Goal: Task Accomplishment & Management: Manage account settings

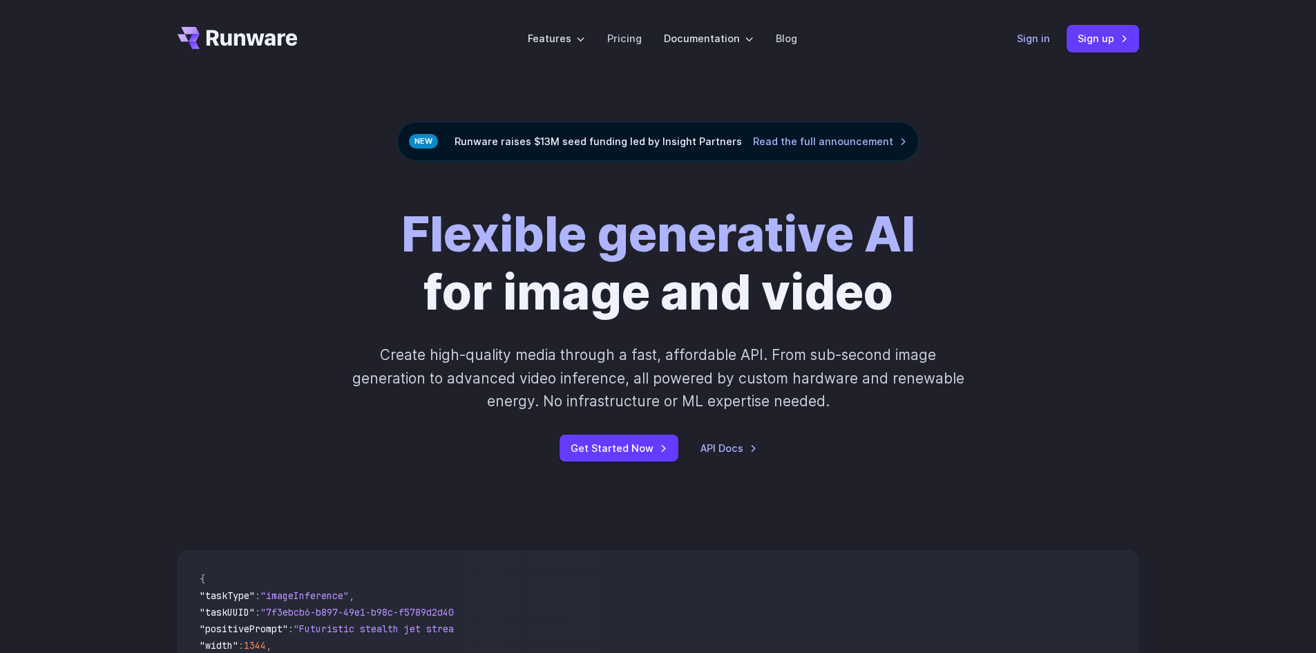
click at [1038, 42] on link "Sign in" at bounding box center [1033, 38] width 33 height 16
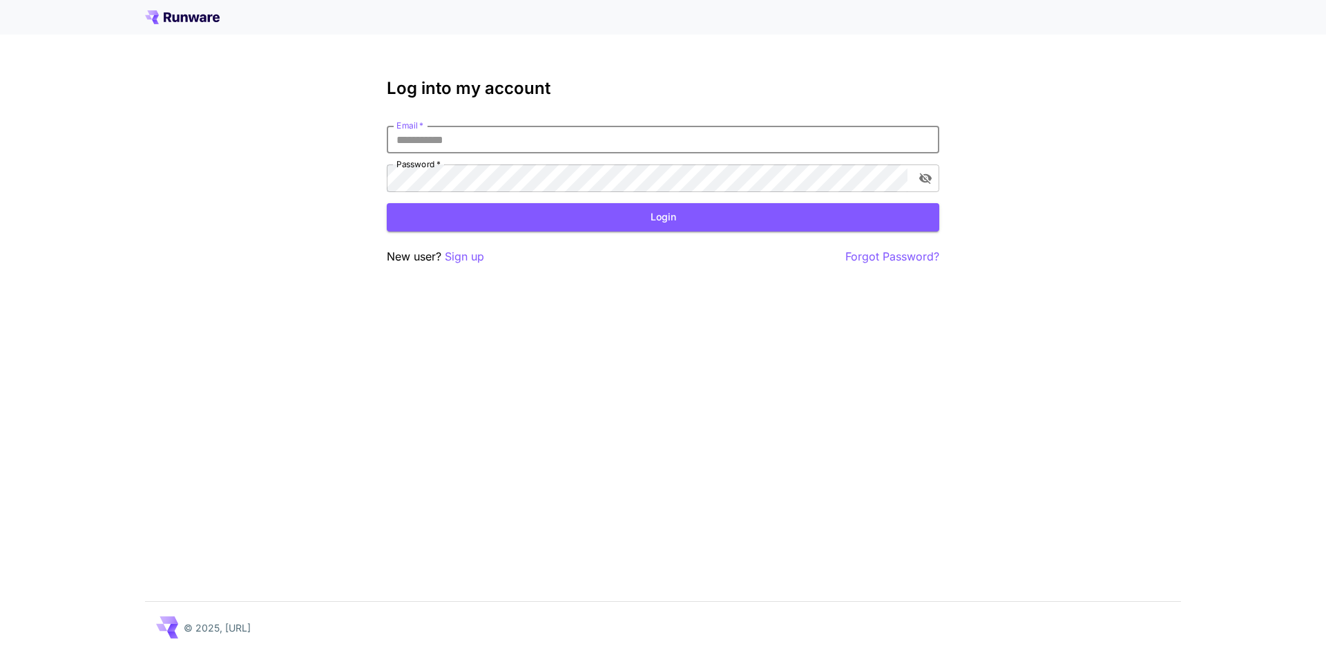
click at [475, 141] on input "Email   *" at bounding box center [663, 140] width 553 height 28
click at [463, 262] on p "Sign up" at bounding box center [464, 256] width 39 height 17
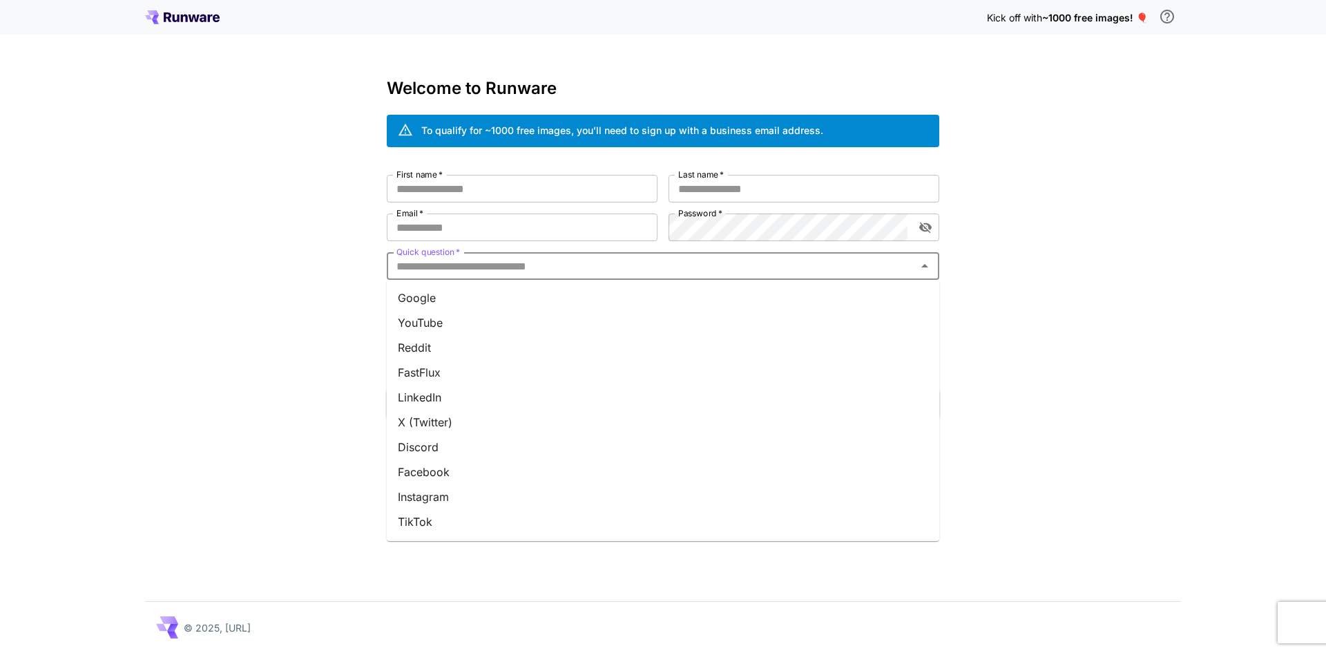
click at [463, 262] on input "Quick question   *" at bounding box center [652, 265] width 522 height 19
click at [467, 187] on input "First name   *" at bounding box center [522, 189] width 271 height 28
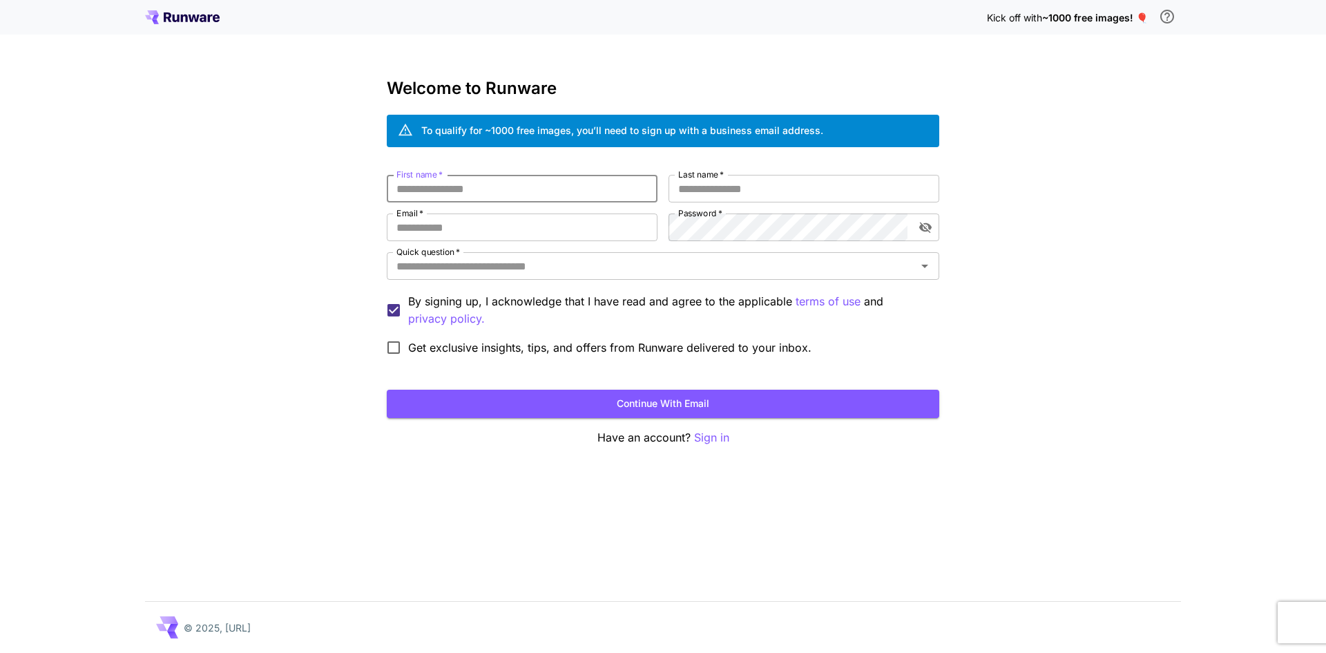
click at [467, 187] on input "First name   *" at bounding box center [522, 189] width 271 height 28
type input "*******"
type input "******"
type input "*"
type input "**********"
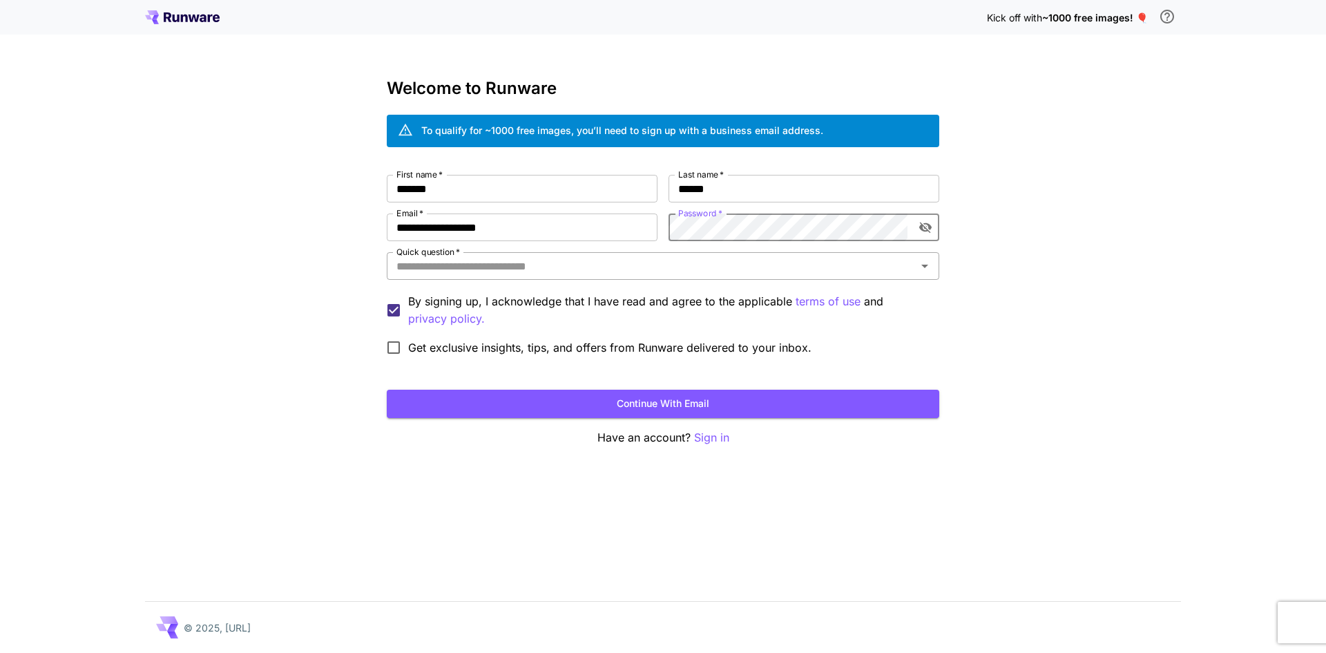
click at [512, 268] on input "Quick question   *" at bounding box center [652, 265] width 522 height 19
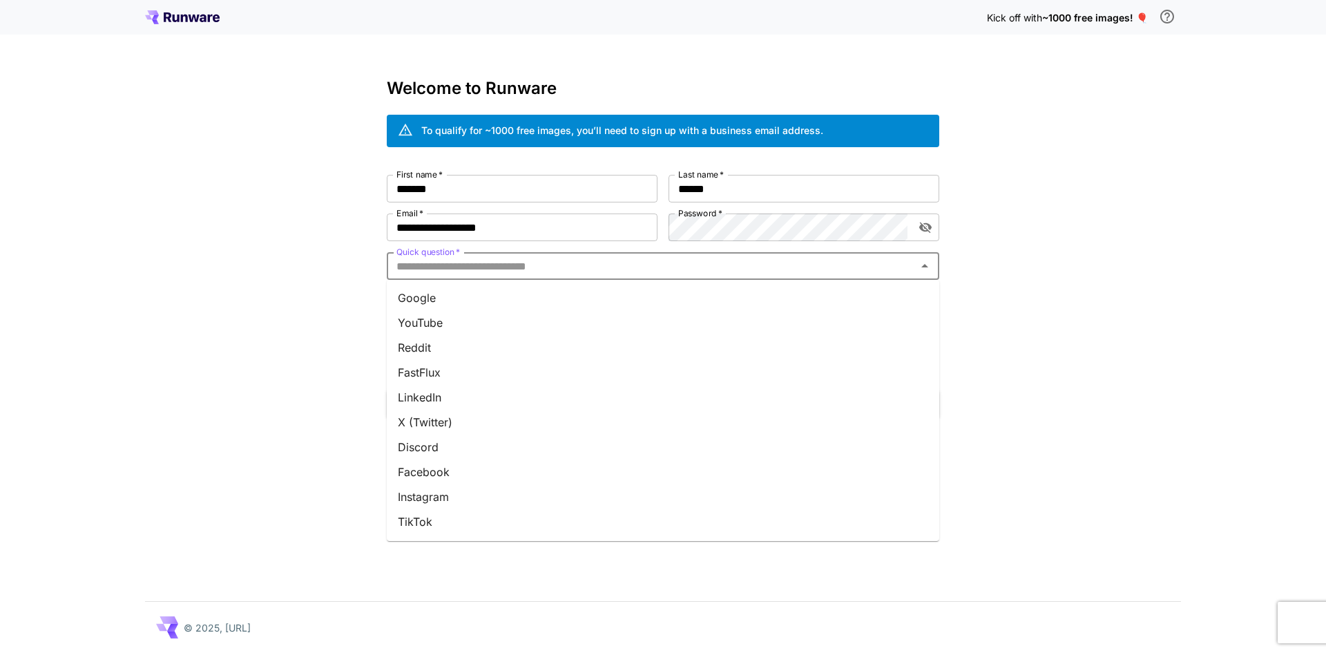
click at [498, 291] on li "Google" at bounding box center [663, 297] width 553 height 25
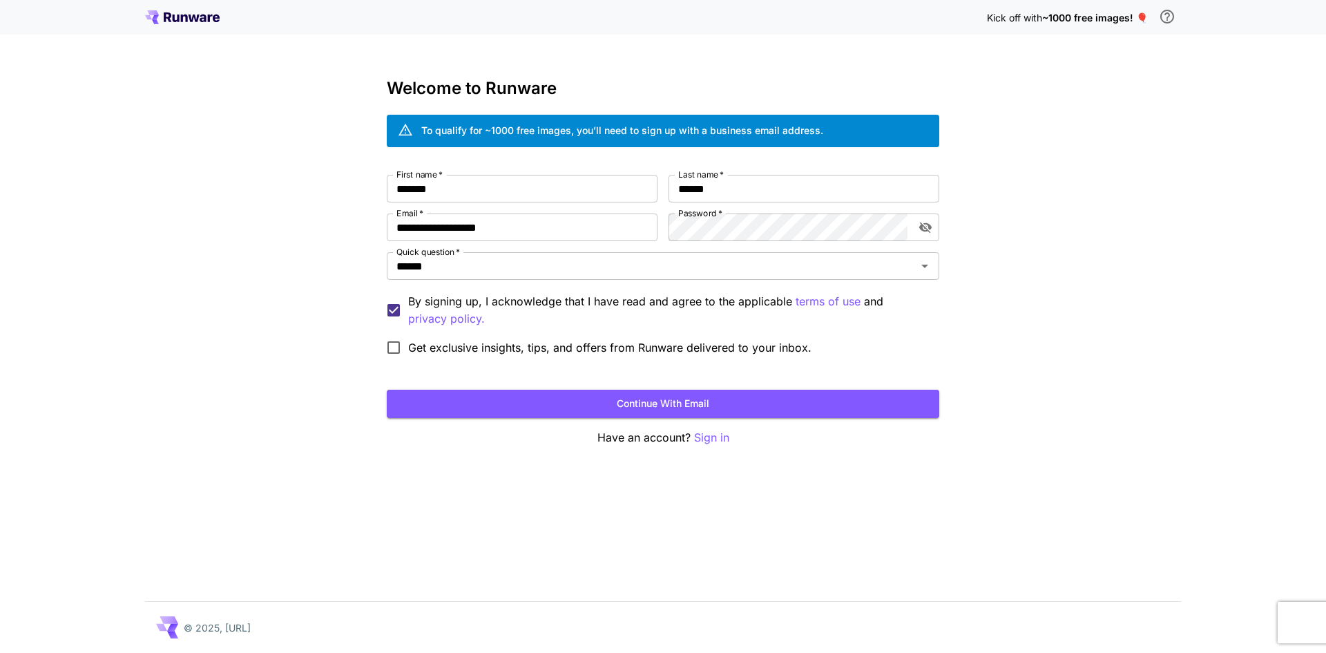
click at [622, 418] on div "**********" at bounding box center [663, 263] width 553 height 368
click at [622, 409] on button "Continue with email" at bounding box center [663, 404] width 553 height 28
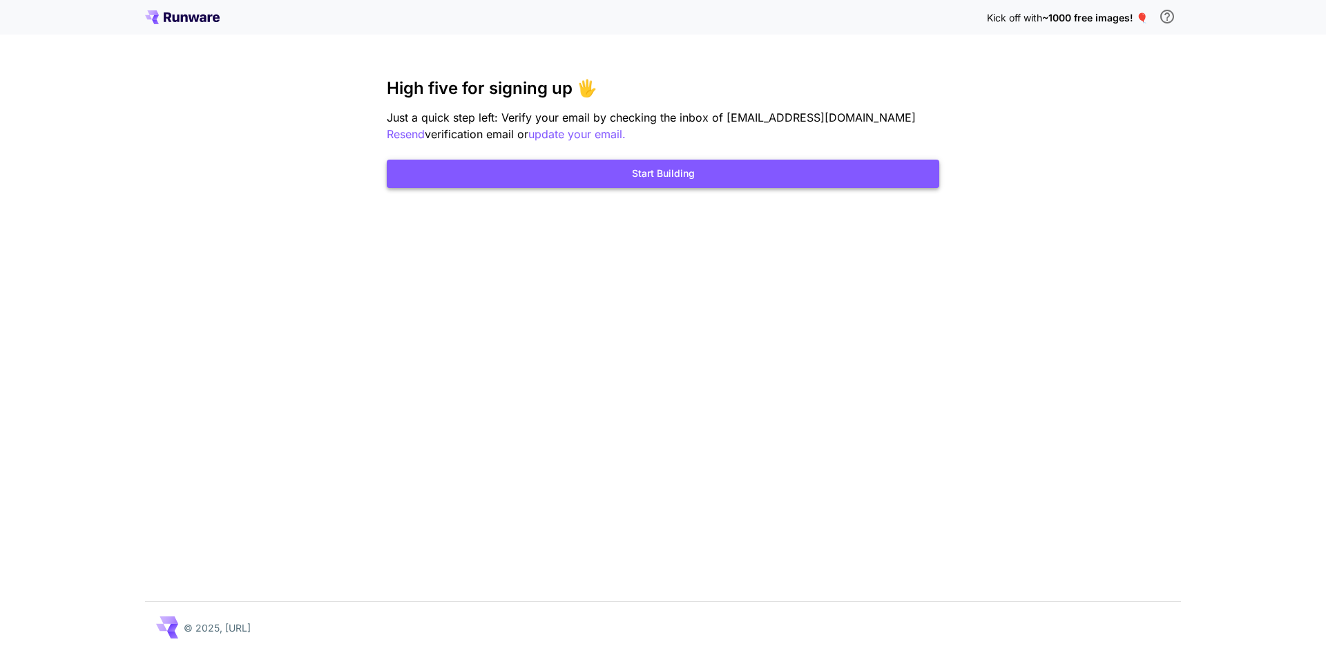
click at [647, 176] on button "Start Building" at bounding box center [663, 174] width 553 height 28
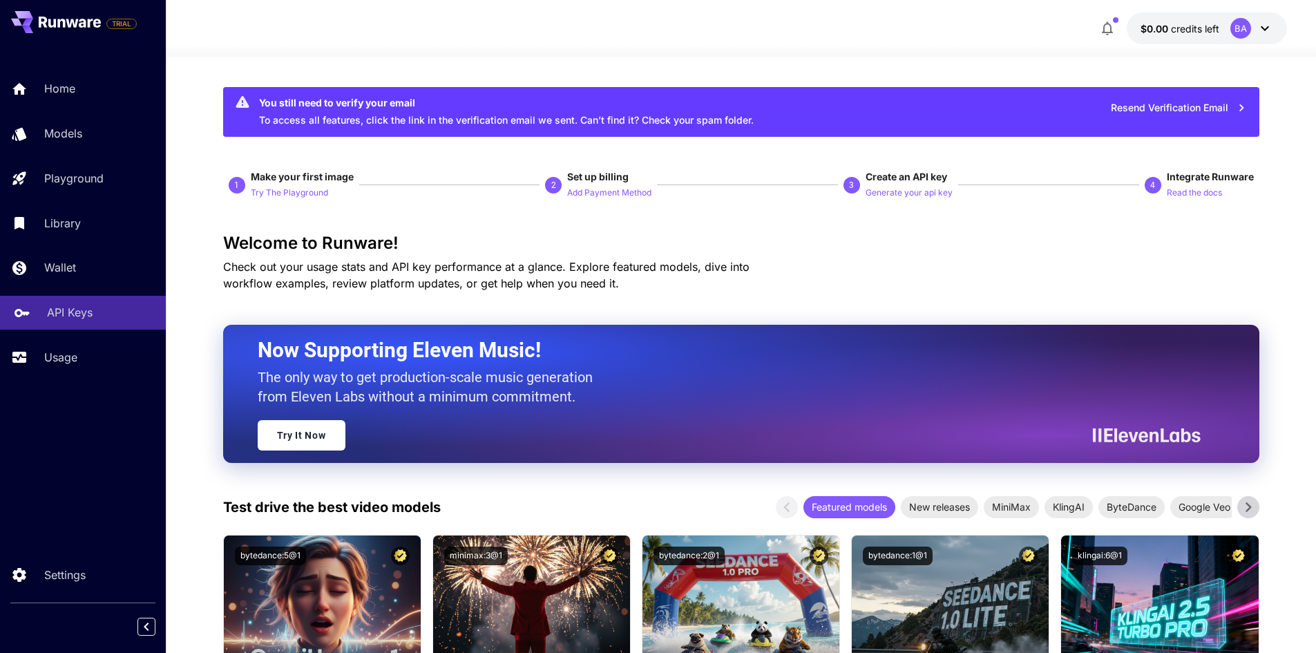
click at [101, 313] on div "API Keys" at bounding box center [101, 312] width 108 height 17
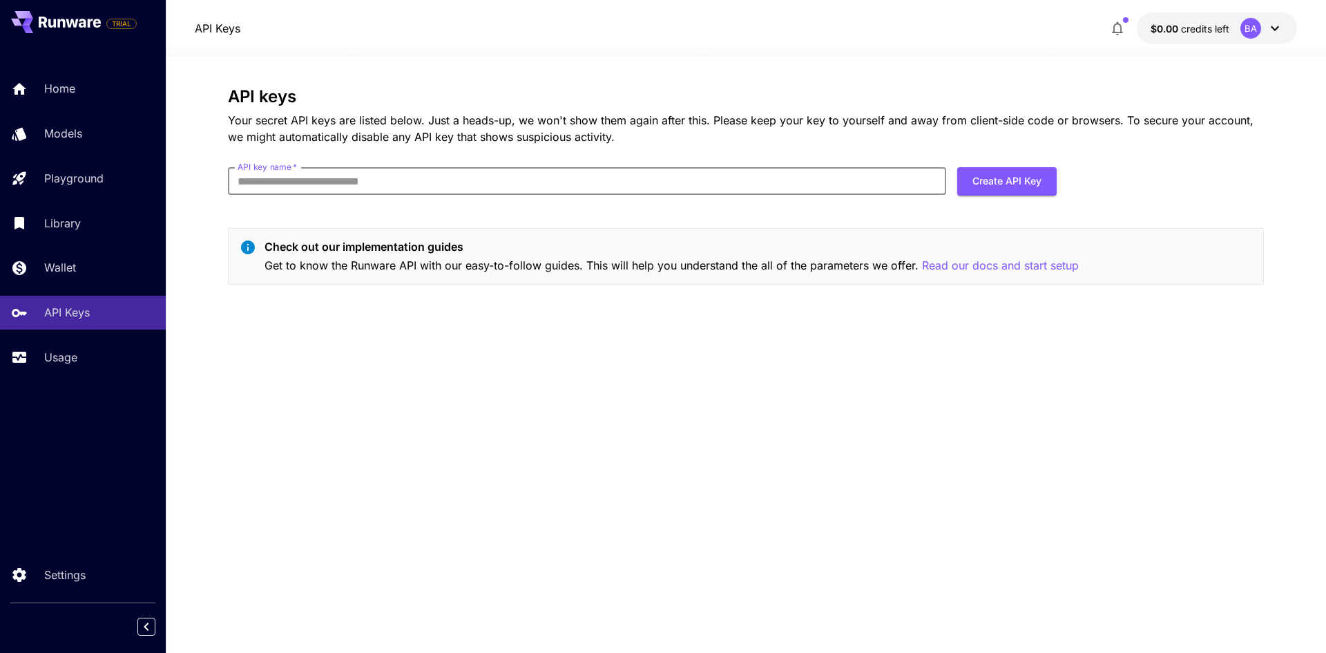
click at [752, 180] on input "API key name   *" at bounding box center [587, 181] width 718 height 28
type input "****"
click at [974, 173] on button "Create API Key" at bounding box center [1006, 181] width 99 height 28
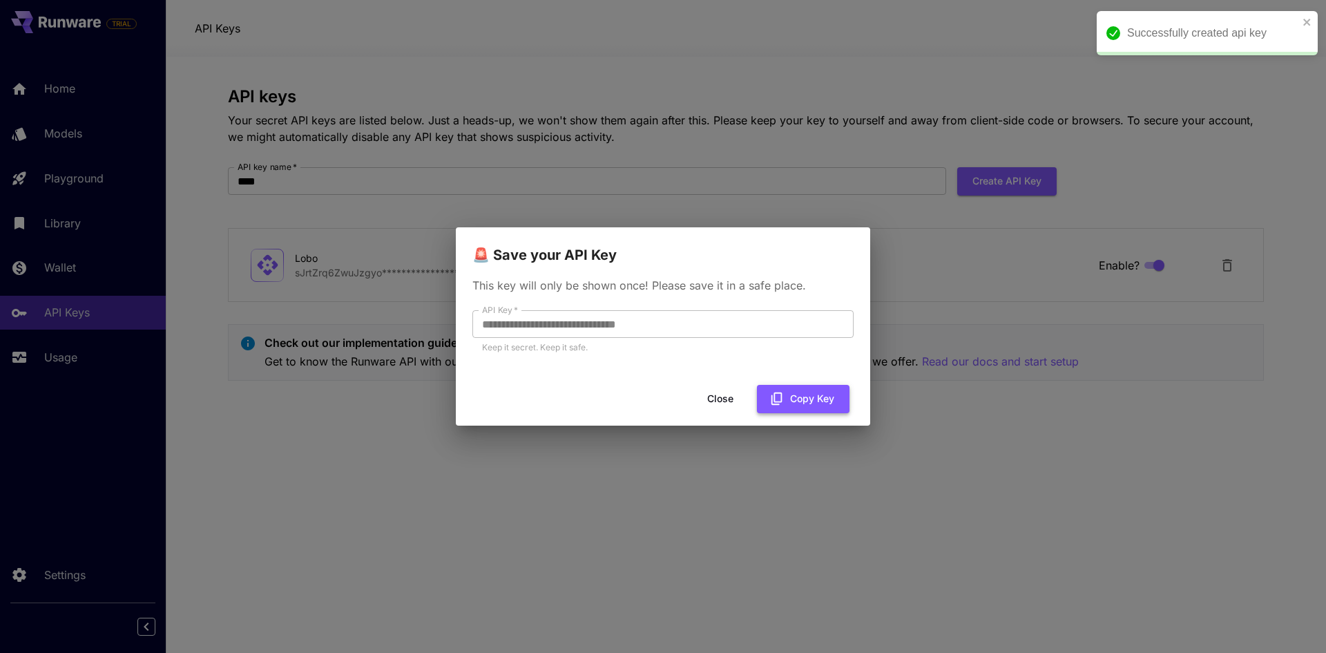
click at [817, 406] on button "Copy Key" at bounding box center [803, 399] width 93 height 28
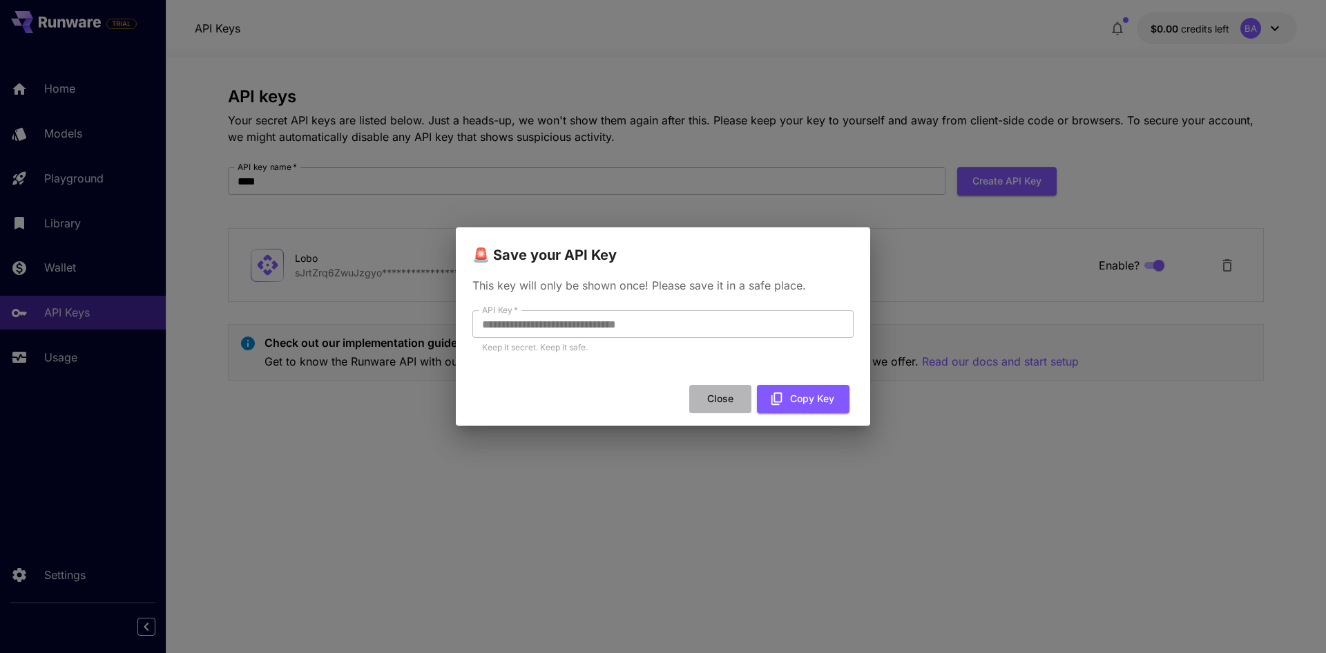
click at [733, 399] on button "Close" at bounding box center [720, 399] width 62 height 28
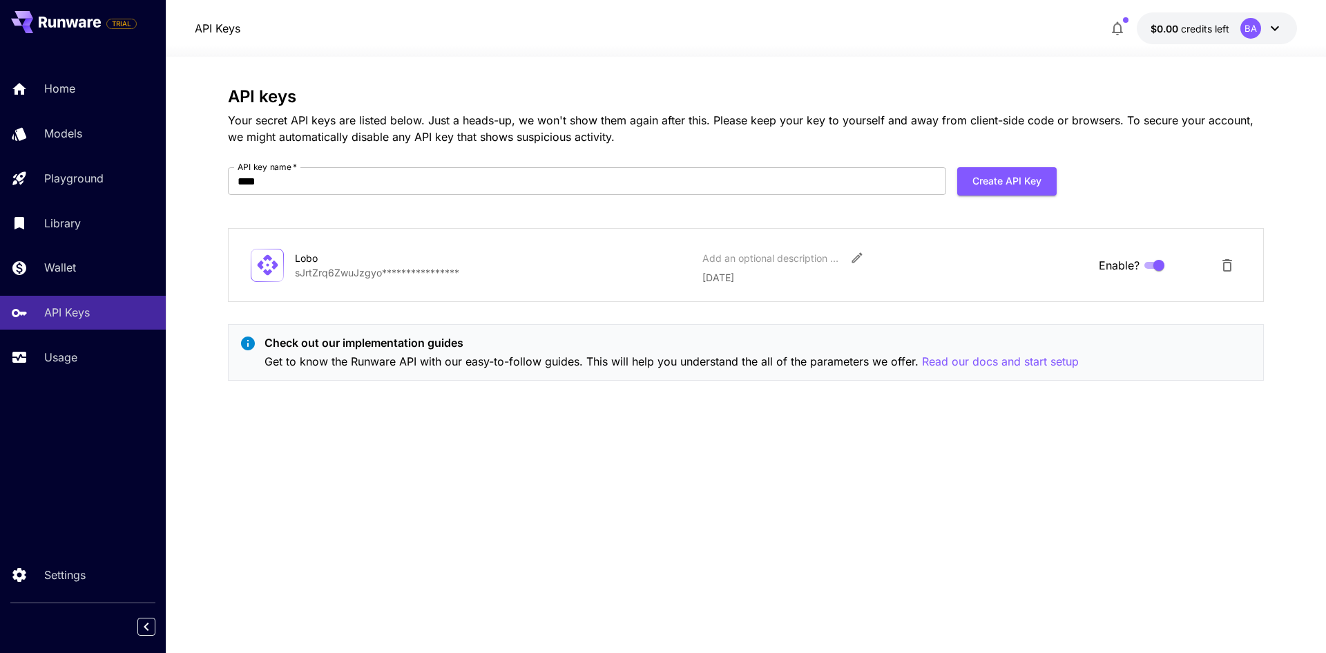
click at [356, 356] on p "Get to know the Runware API with our easy-to-follow guides. This will help you …" at bounding box center [672, 361] width 814 height 17
click at [84, 310] on p "API Keys" at bounding box center [70, 312] width 46 height 17
click at [90, 274] on div "Wallet" at bounding box center [101, 267] width 108 height 17
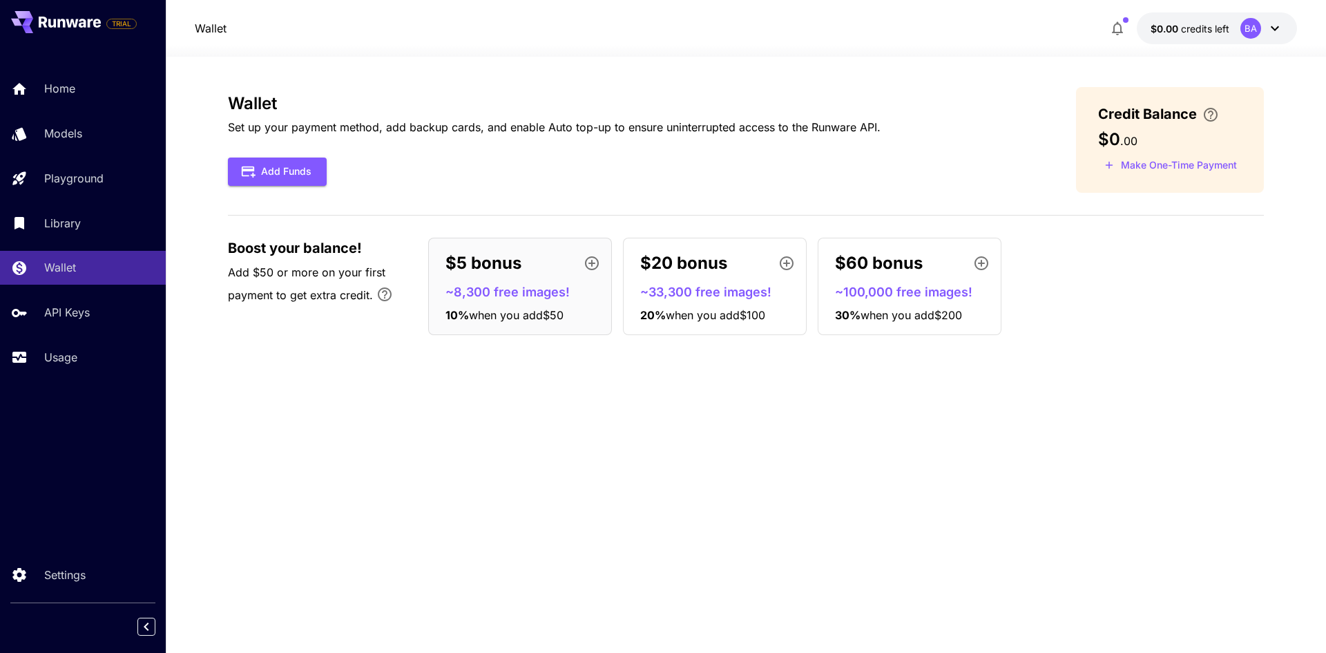
click at [687, 374] on div "Wallet Set up your payment method, add backup cards, and enable Auto top-up to …" at bounding box center [746, 354] width 1036 height 535
click at [788, 120] on p "Set up your payment method, add backup cards, and enable Auto top-up to ensure …" at bounding box center [554, 127] width 653 height 17
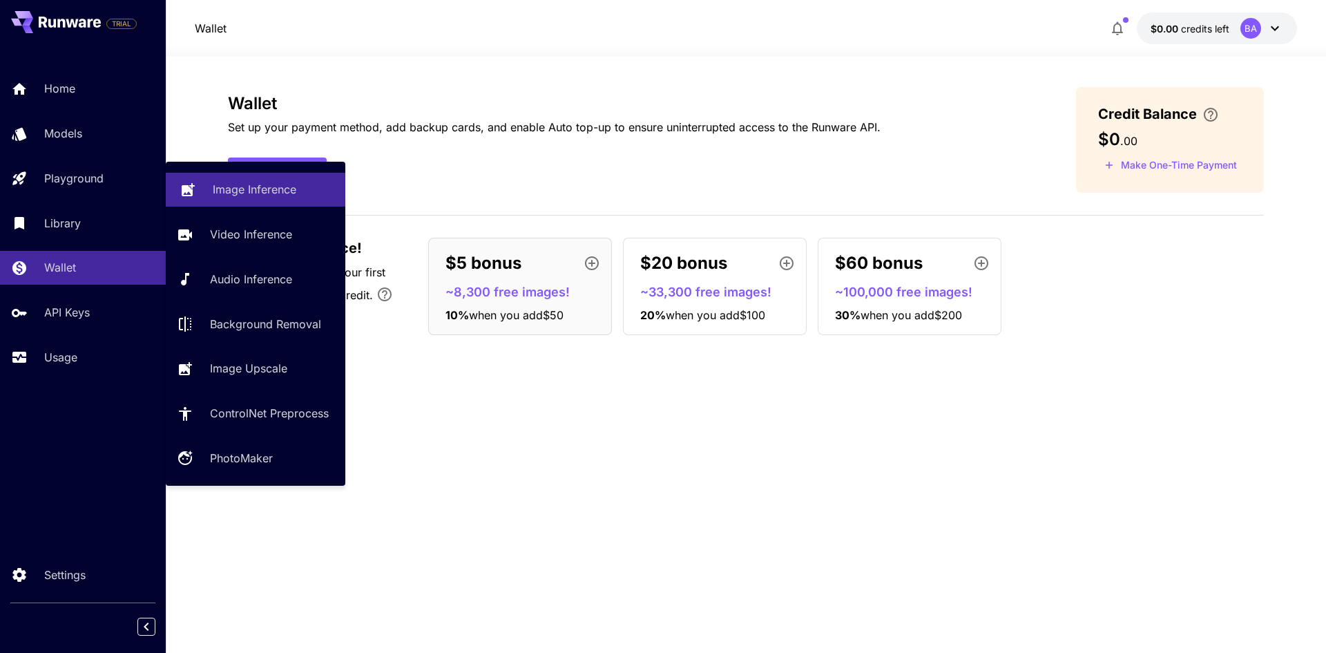
click at [205, 198] on link "Image Inference" at bounding box center [256, 190] width 180 height 34
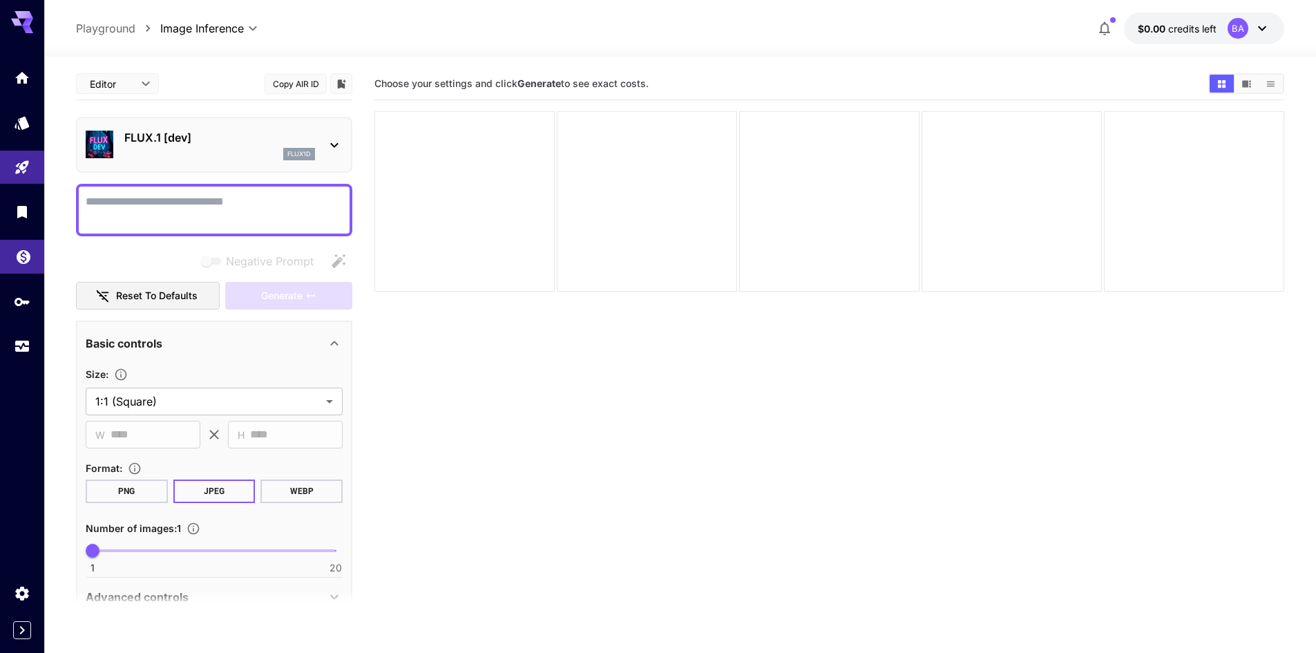
click at [32, 251] on link at bounding box center [22, 257] width 44 height 34
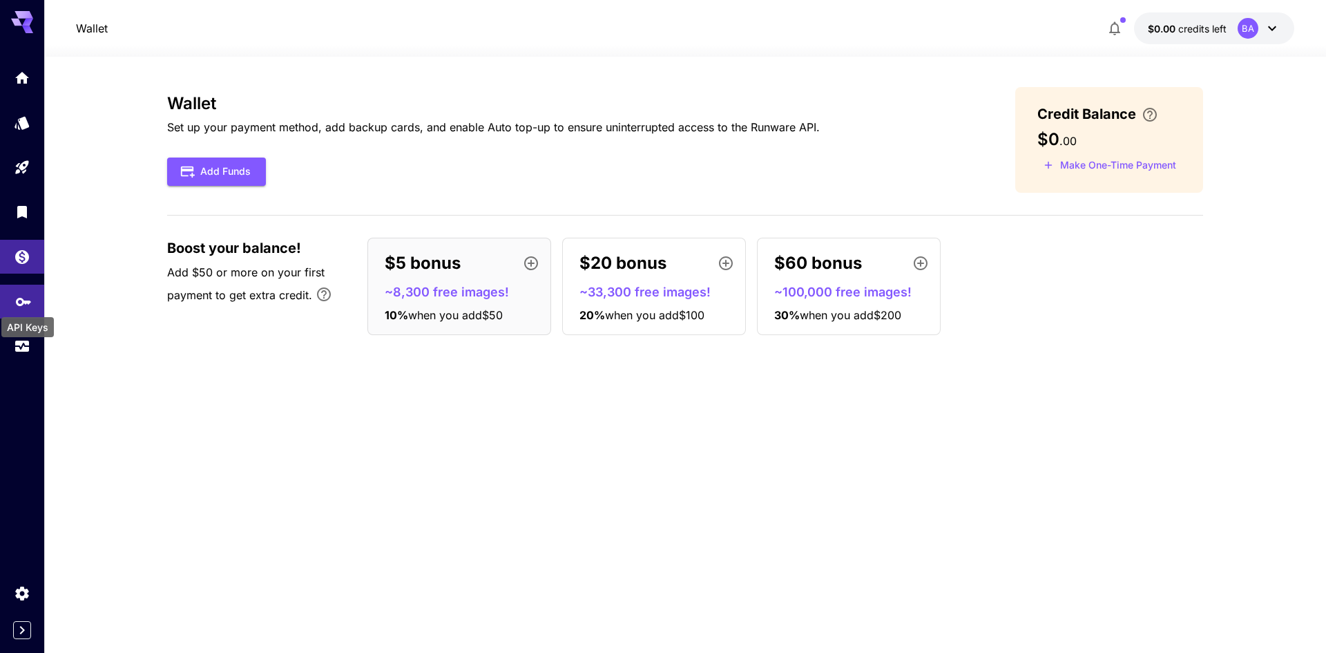
click at [21, 311] on div "API Keys" at bounding box center [27, 322] width 55 height 31
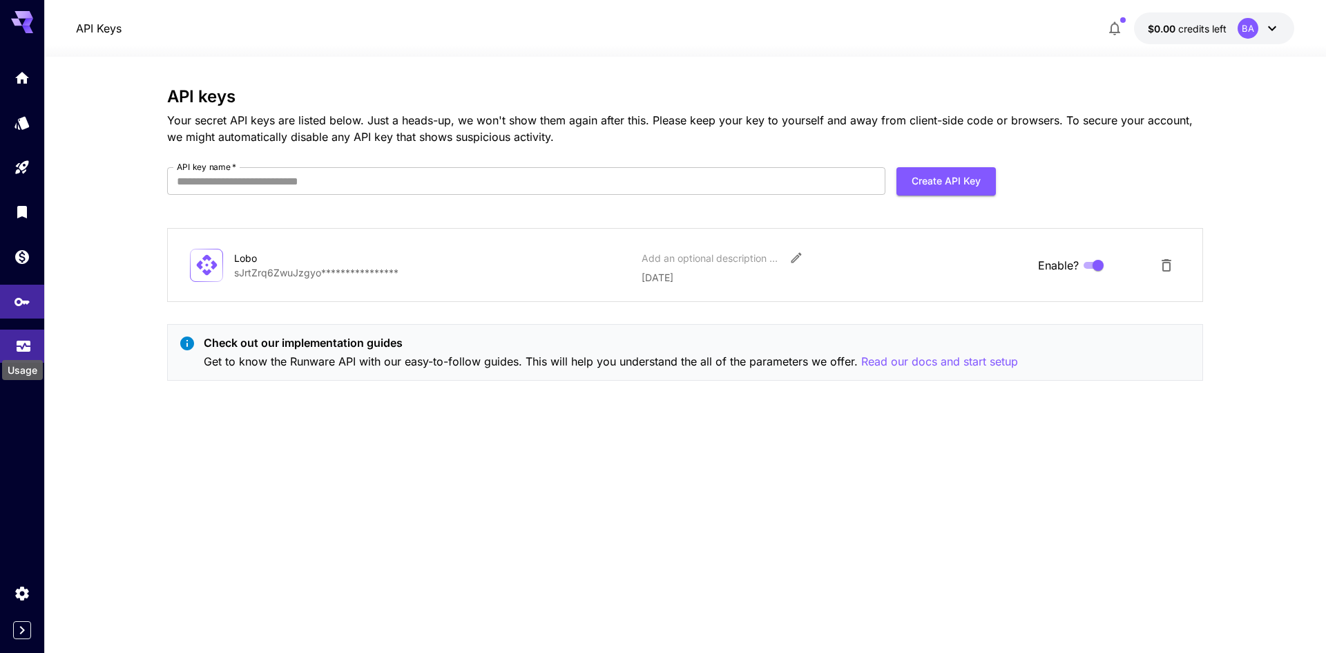
click at [19, 343] on icon "Usage" at bounding box center [23, 342] width 17 height 17
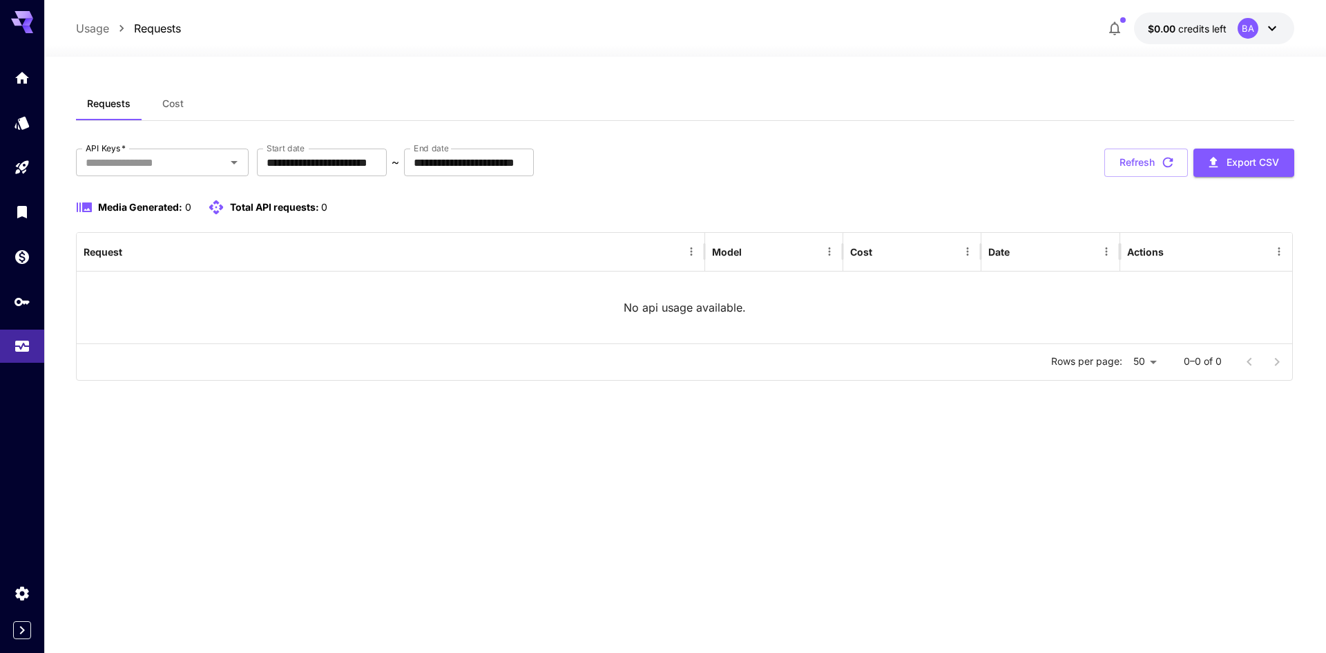
click at [1276, 27] on icon at bounding box center [1272, 28] width 8 height 5
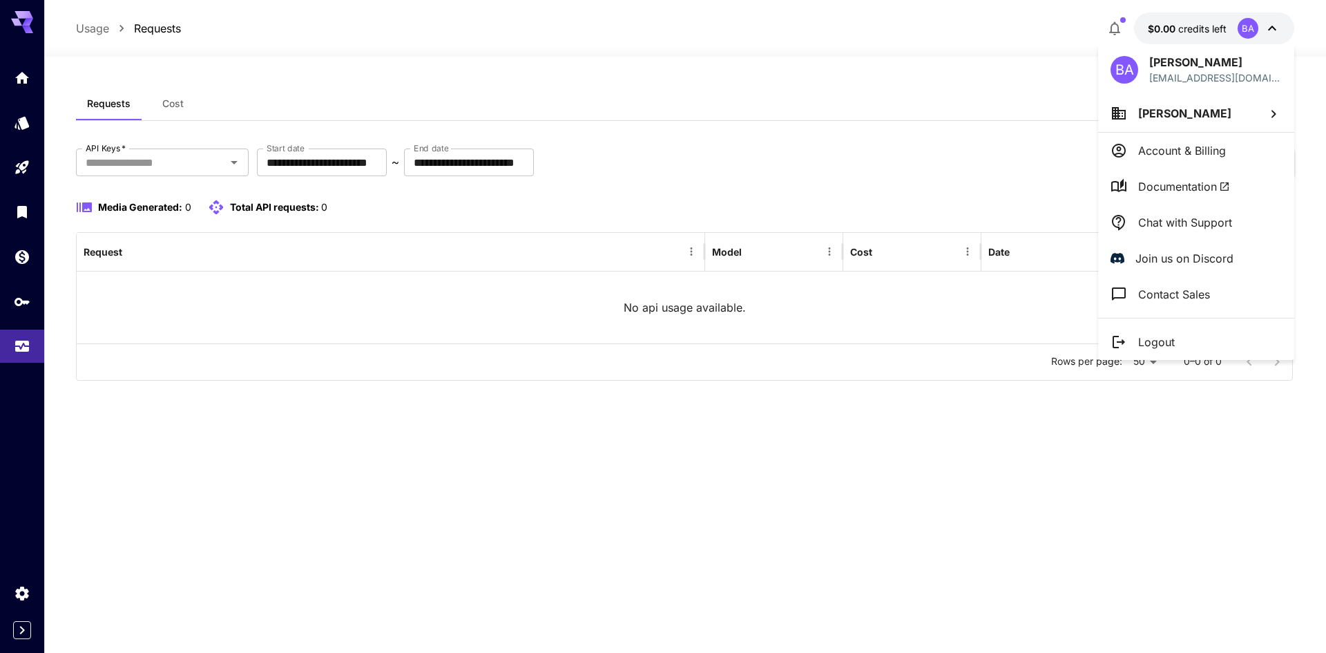
click at [1171, 120] on span "Batuhan Aramaz" at bounding box center [1184, 113] width 93 height 14
click at [1183, 296] on div at bounding box center [663, 326] width 1326 height 653
click at [1172, 336] on p "Logout" at bounding box center [1156, 342] width 37 height 17
